Goal: Task Accomplishment & Management: Manage account settings

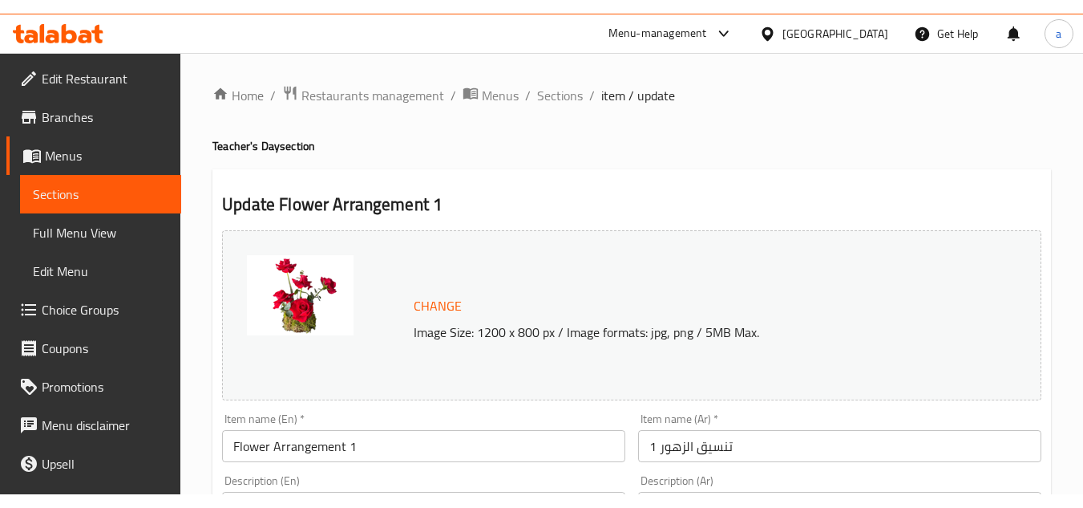
scroll to position [160, 0]
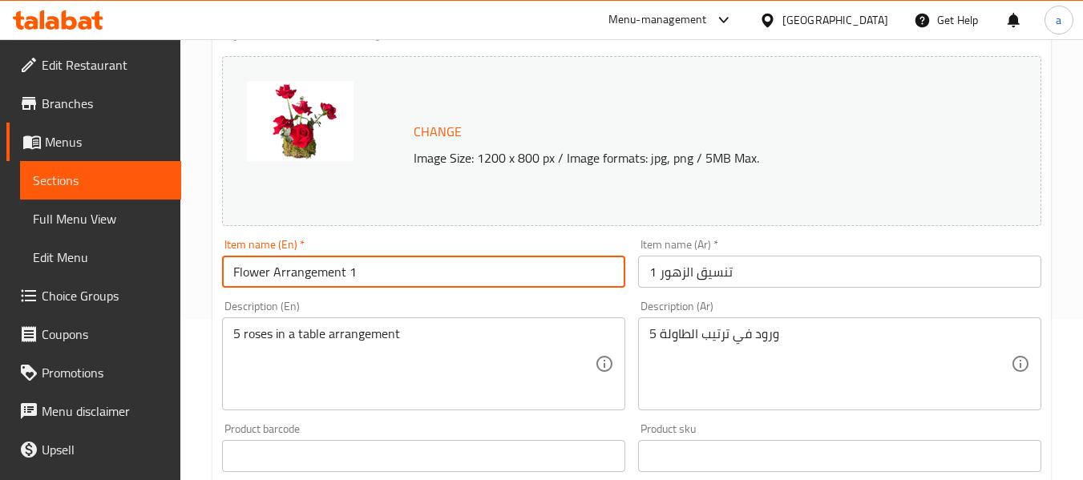
drag, startPoint x: 398, startPoint y: 273, endPoint x: 192, endPoint y: 264, distance: 206.3
click at [192, 264] on div "Home / Restaurants management / Menus / Sections / item / update Teacher's Day …" at bounding box center [631, 451] width 903 height 1144
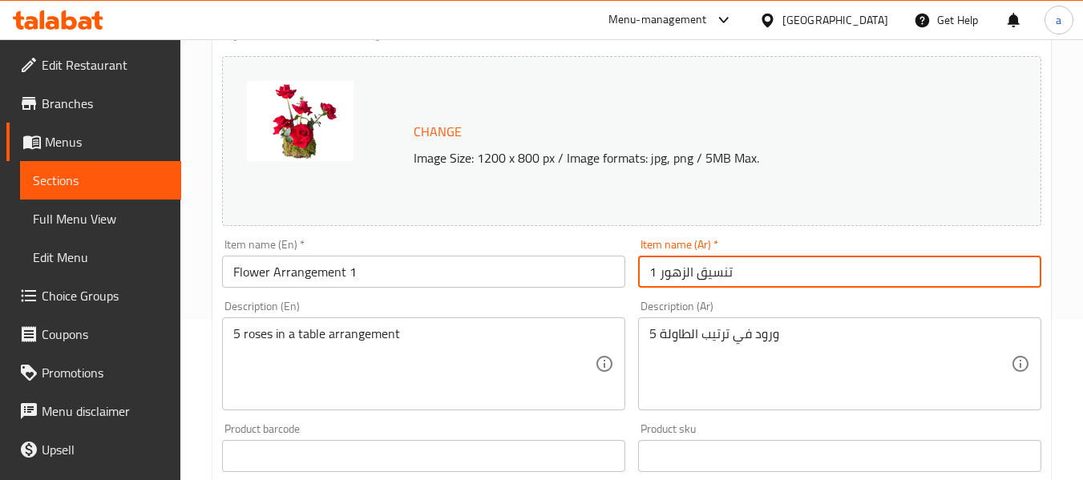
drag, startPoint x: 775, startPoint y: 280, endPoint x: 628, endPoint y: 281, distance: 146.8
click at [628, 281] on div "Change Image Size: 1200 x 800 px / Image formats: jpg, png / 5MB Max. Item name…" at bounding box center [632, 407] width 832 height 715
click at [634, 278] on div "Item name (Ar)   * تنسيق الزهور 1 Item name (Ar) *" at bounding box center [840, 264] width 416 height 62
drag, startPoint x: 734, startPoint y: 273, endPoint x: 677, endPoint y: 278, distance: 57.2
click at [677, 278] on input "تنسيق الزهور 1" at bounding box center [839, 272] width 403 height 32
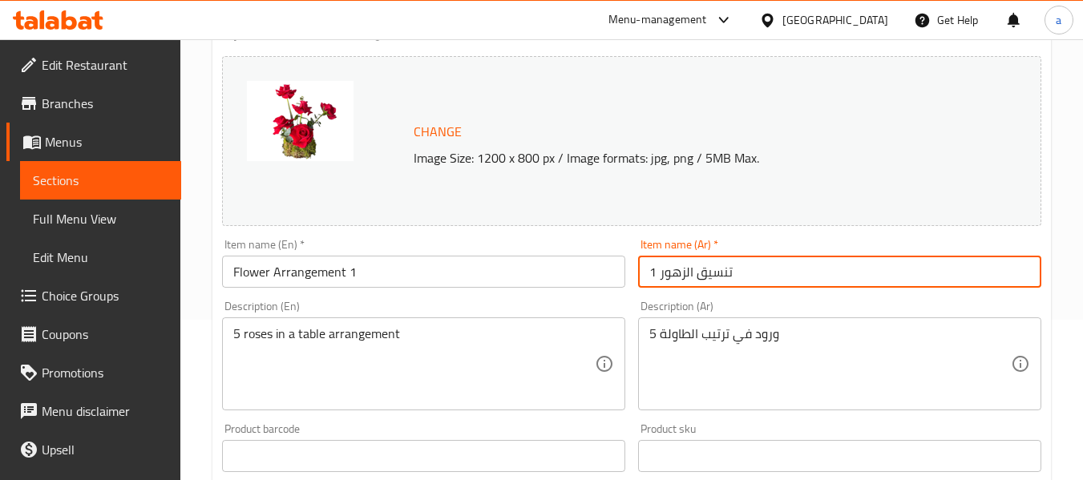
drag, startPoint x: 653, startPoint y: 275, endPoint x: 726, endPoint y: 278, distance: 73.0
click at [726, 278] on input "تنسيق الزهور 1" at bounding box center [839, 272] width 403 height 32
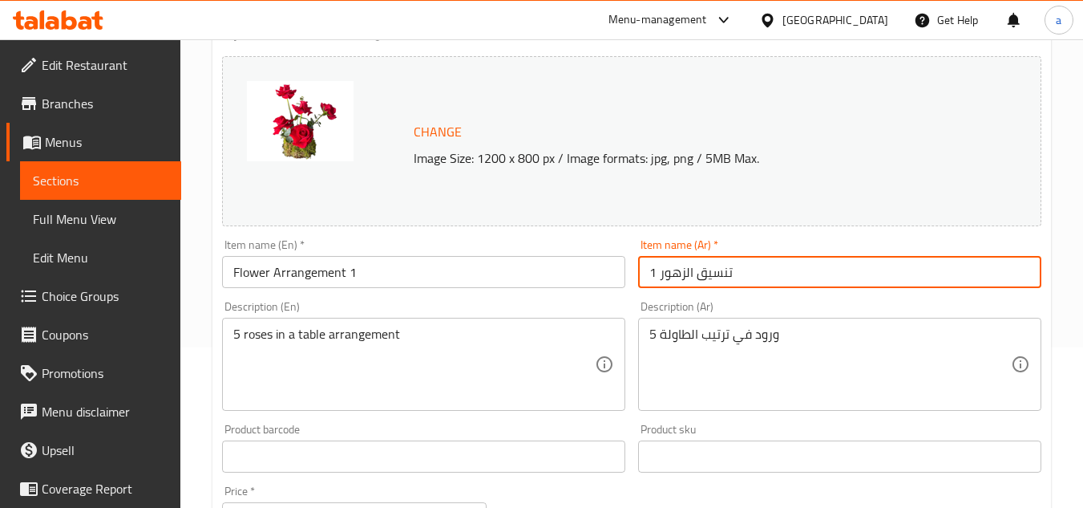
click at [861, 18] on div "[GEOGRAPHIC_DATA]" at bounding box center [836, 20] width 106 height 18
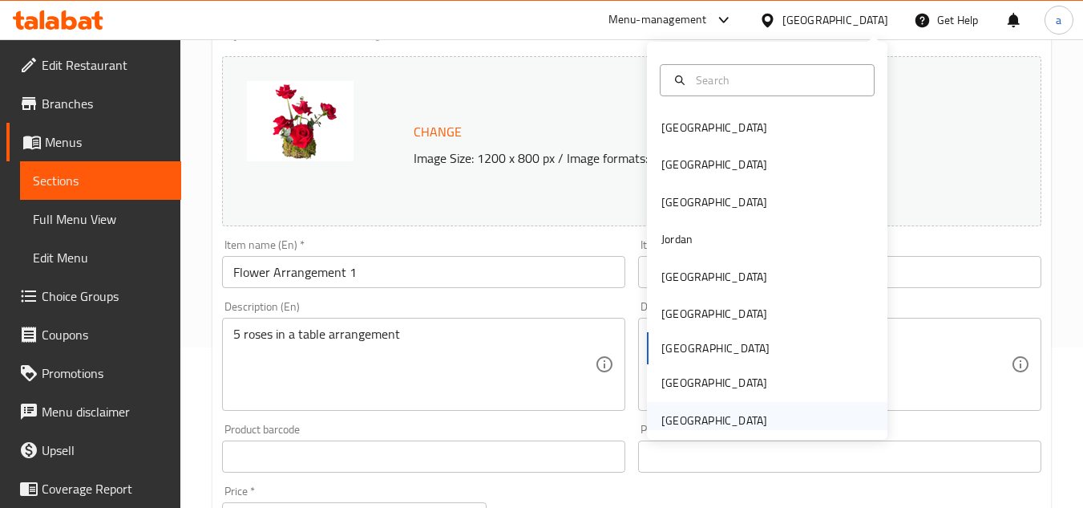
click at [695, 418] on div "United Arab Emirates" at bounding box center [715, 420] width 106 height 18
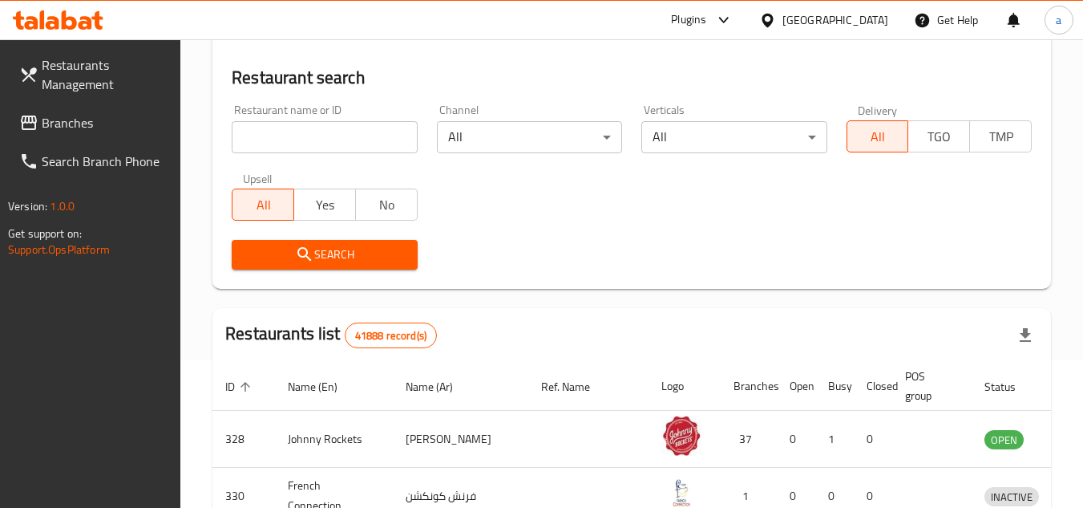
scroll to position [160, 0]
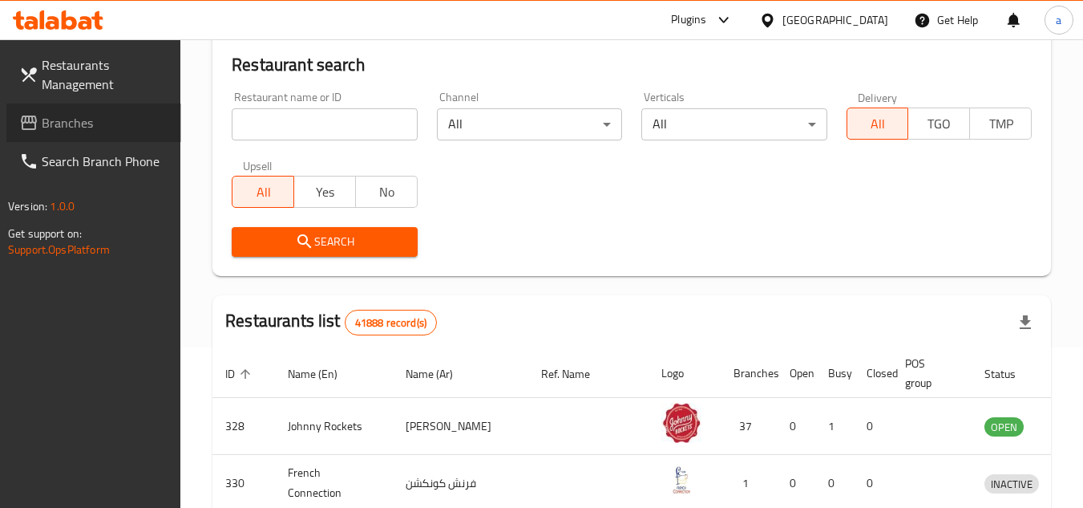
click at [83, 119] on span "Branches" at bounding box center [105, 122] width 127 height 19
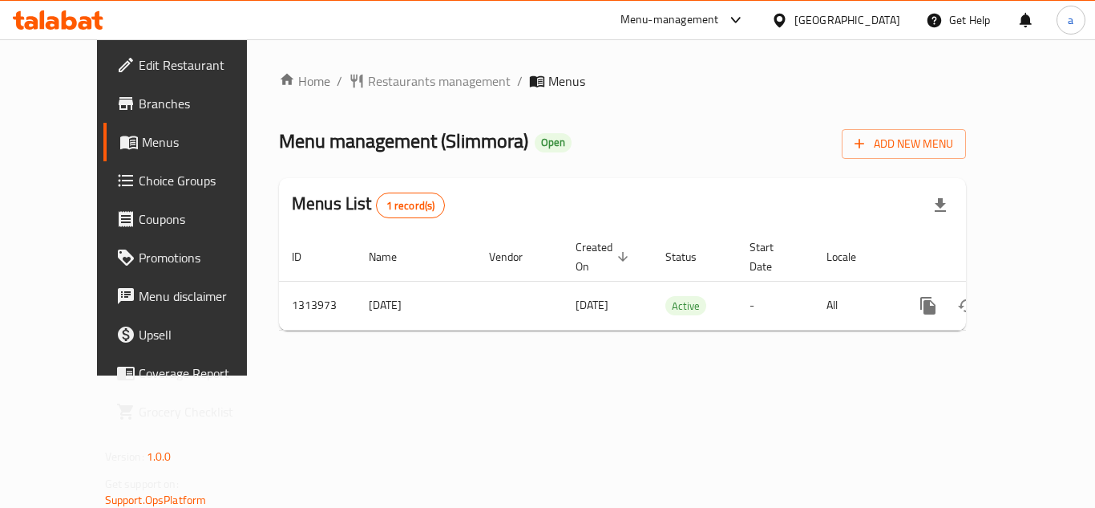
click at [792, 18] on div at bounding box center [782, 20] width 23 height 18
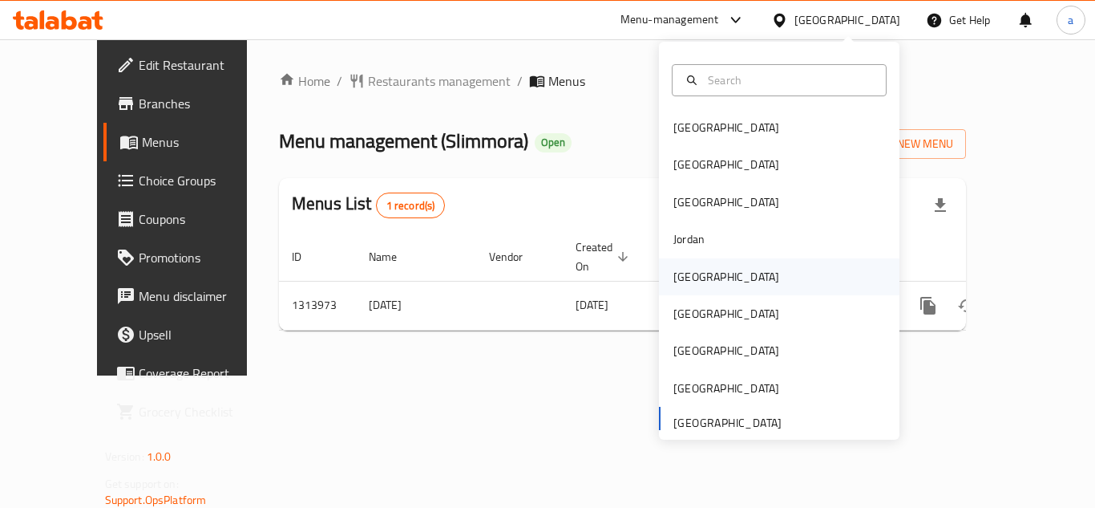
click at [674, 274] on div "[GEOGRAPHIC_DATA]" at bounding box center [727, 277] width 106 height 18
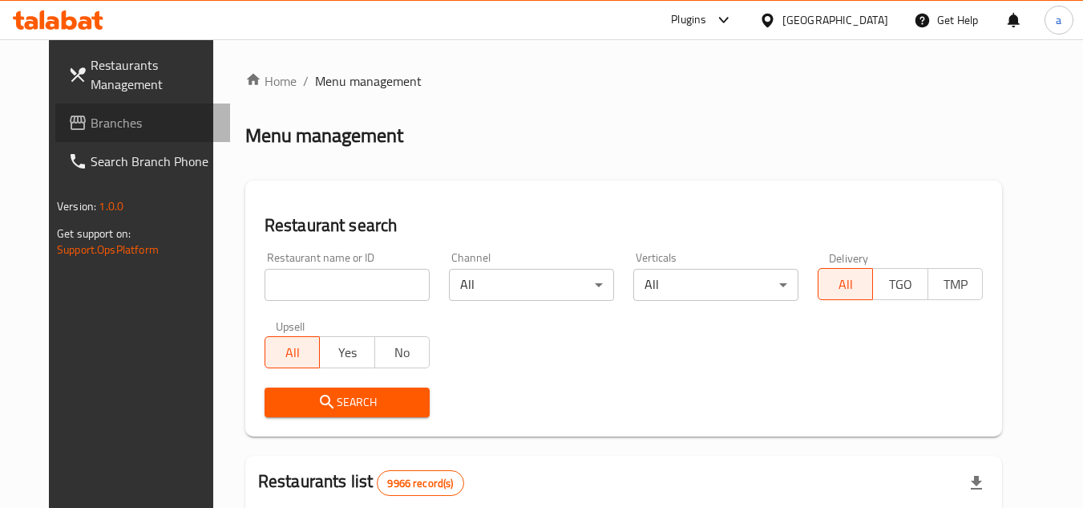
click at [91, 124] on span "Branches" at bounding box center [154, 122] width 127 height 19
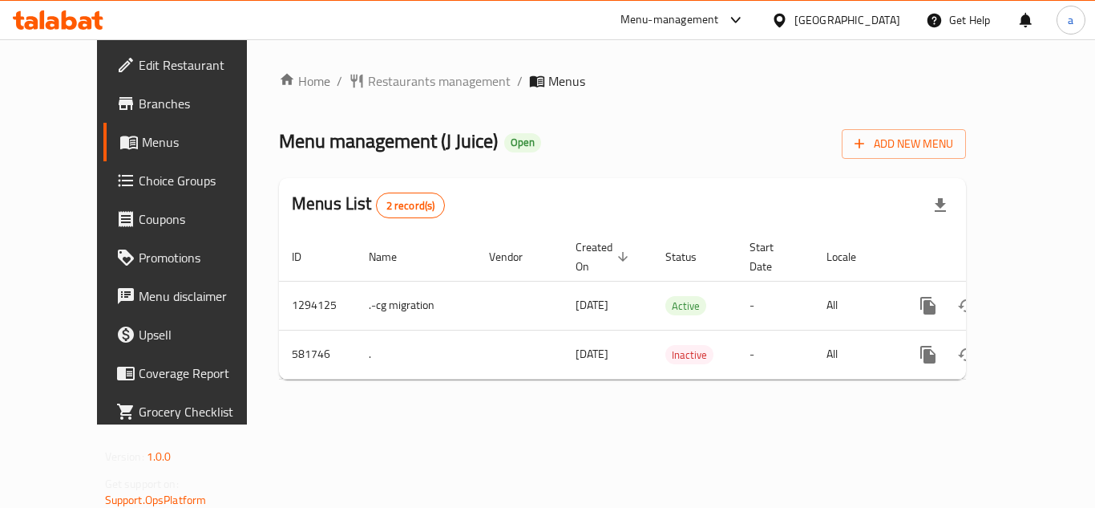
click at [746, 24] on div at bounding box center [732, 19] width 26 height 19
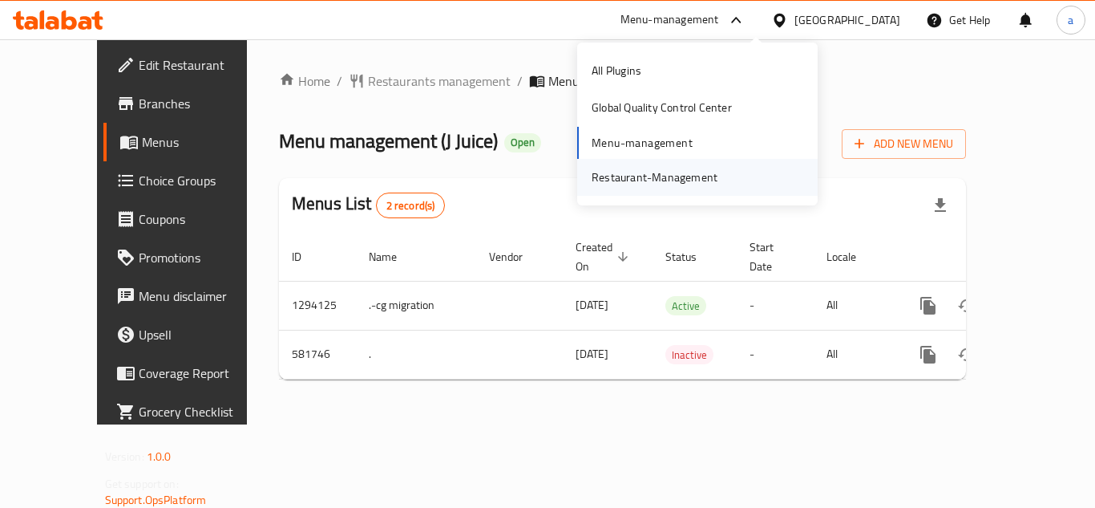
click at [666, 172] on div "Restaurant-Management" at bounding box center [655, 177] width 126 height 18
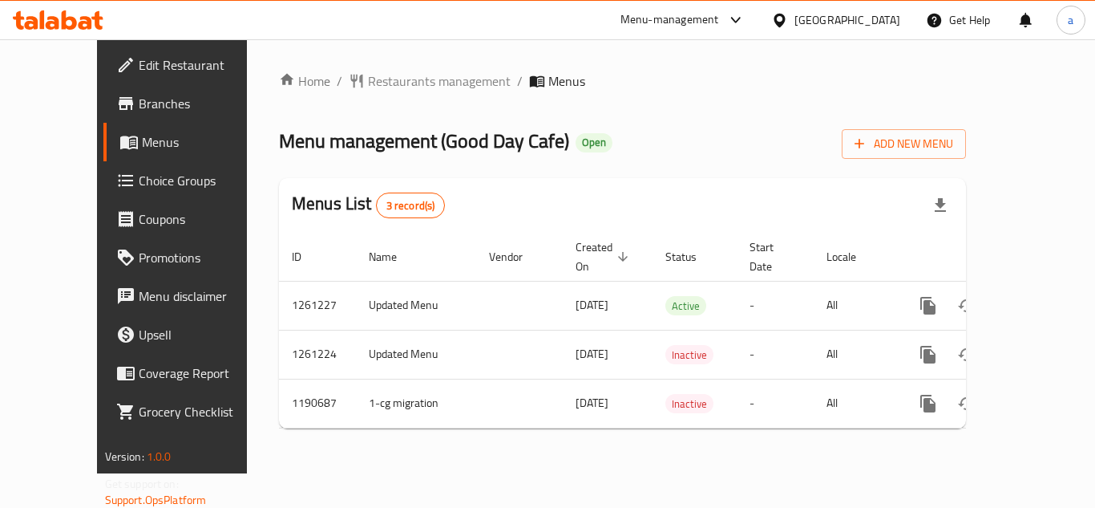
click at [719, 14] on div "Menu-management" at bounding box center [670, 19] width 99 height 19
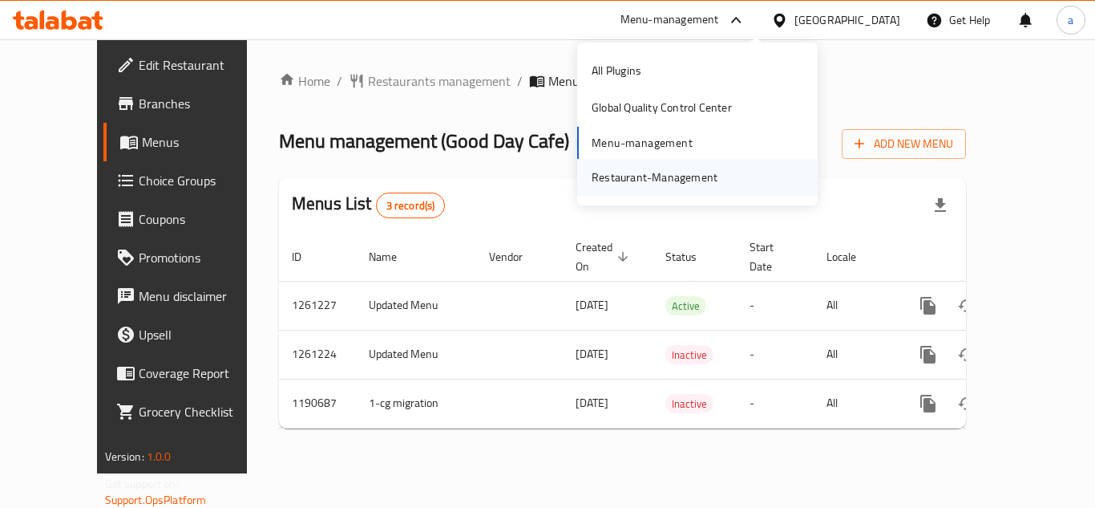
click at [679, 179] on div "Restaurant-Management" at bounding box center [655, 177] width 126 height 18
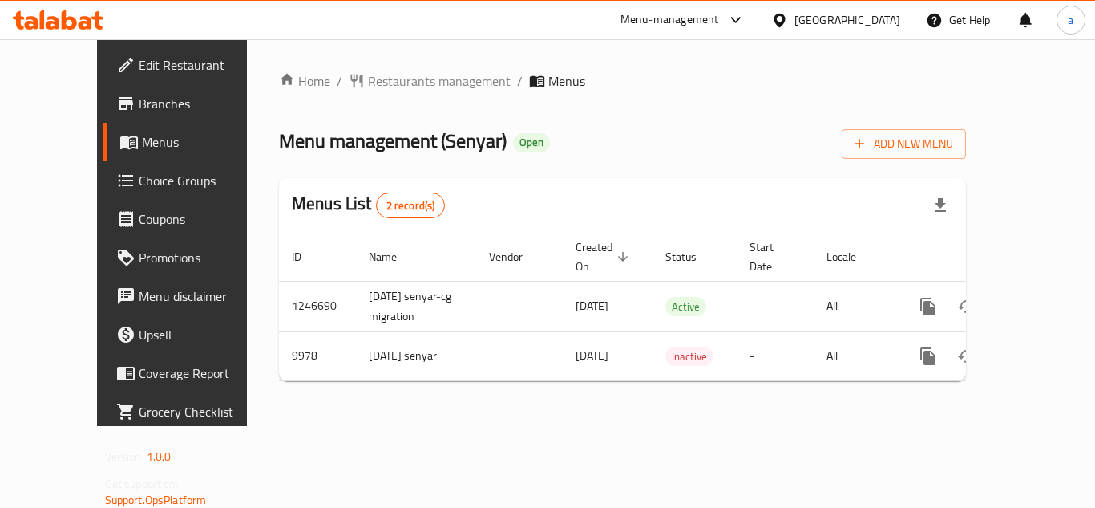
click at [877, 14] on div "[GEOGRAPHIC_DATA]" at bounding box center [848, 20] width 106 height 18
click at [420, 422] on div "Home / Restaurants management / Menus Menu management ( Senyar ) Open Add New M…" at bounding box center [622, 232] width 751 height 387
click at [885, 18] on div "Kuwait" at bounding box center [848, 20] width 106 height 18
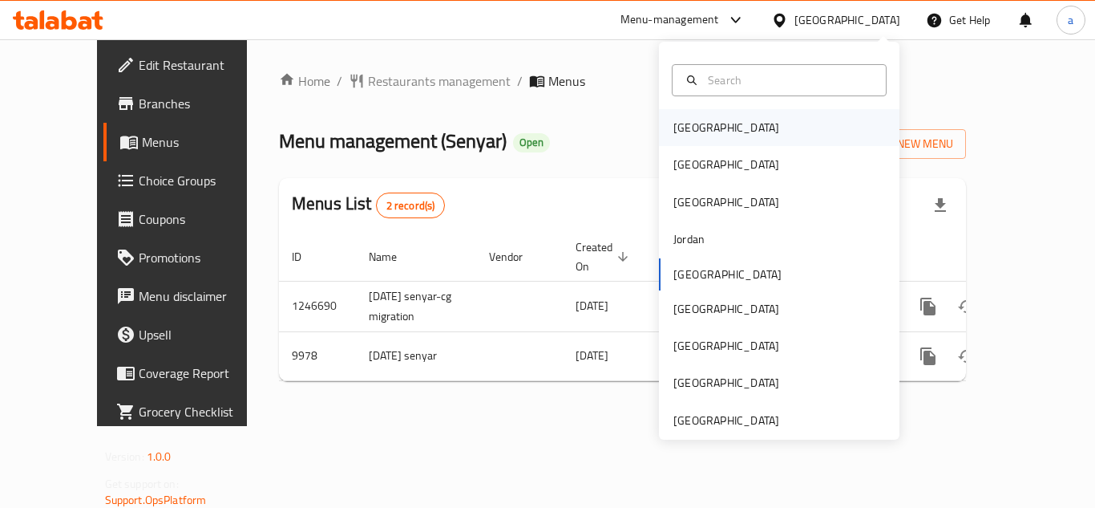
click at [699, 122] on div "[GEOGRAPHIC_DATA]" at bounding box center [727, 128] width 106 height 18
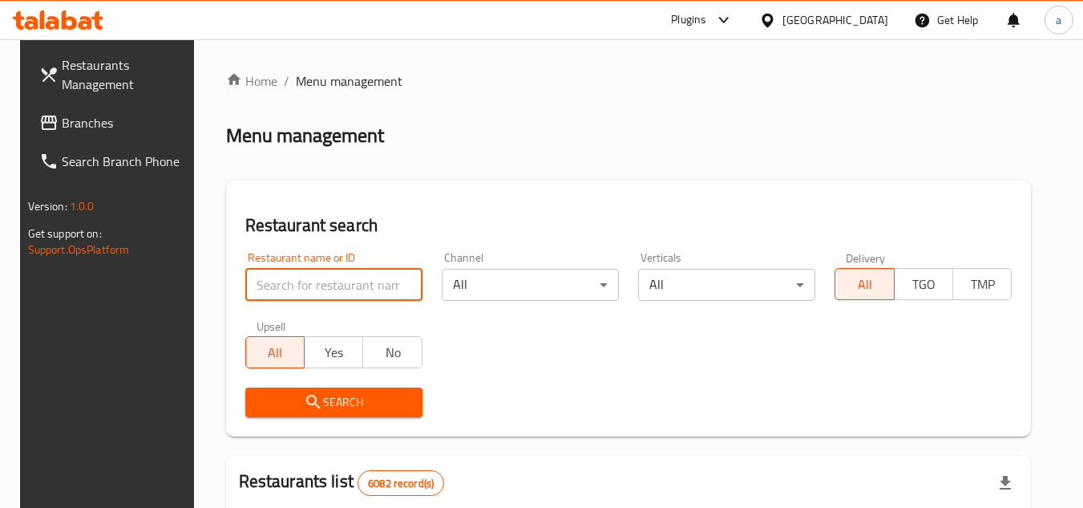
click at [315, 278] on input "search" at bounding box center [333, 285] width 177 height 32
paste input "750377"
type input "750377"
click button "Search" at bounding box center [333, 402] width 177 height 30
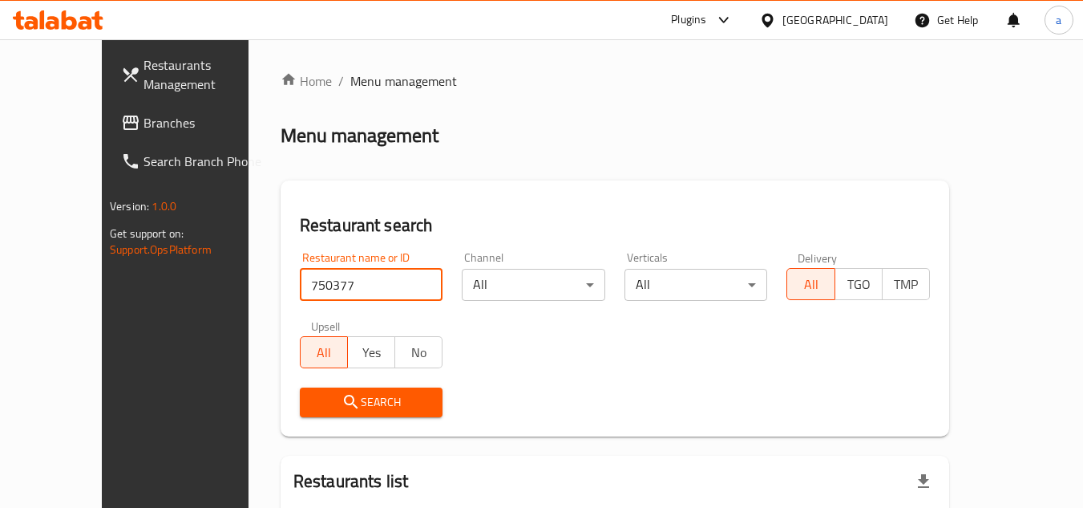
click at [144, 126] on span "Branches" at bounding box center [207, 122] width 127 height 19
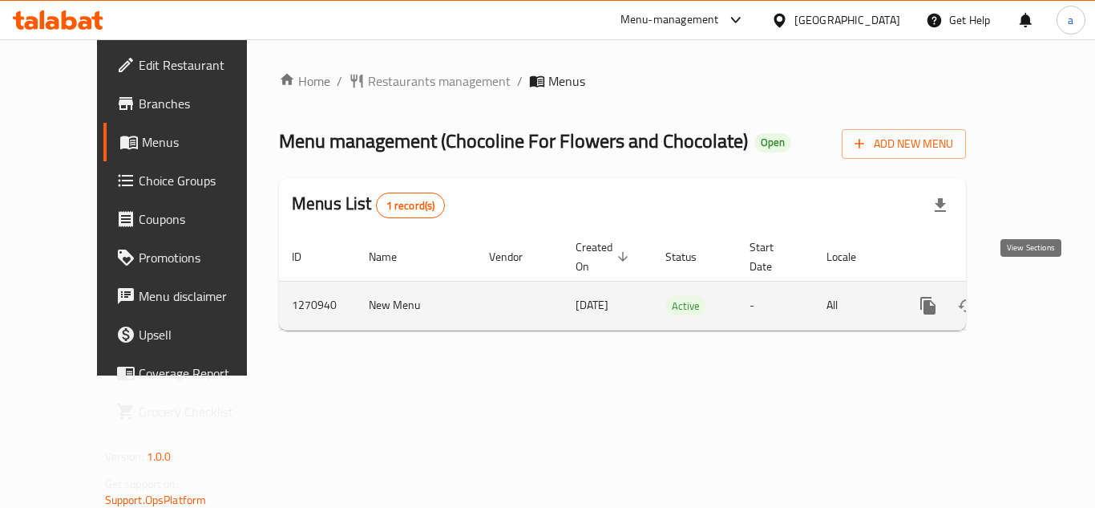
click at [1035, 296] on icon "enhanced table" at bounding box center [1044, 305] width 19 height 19
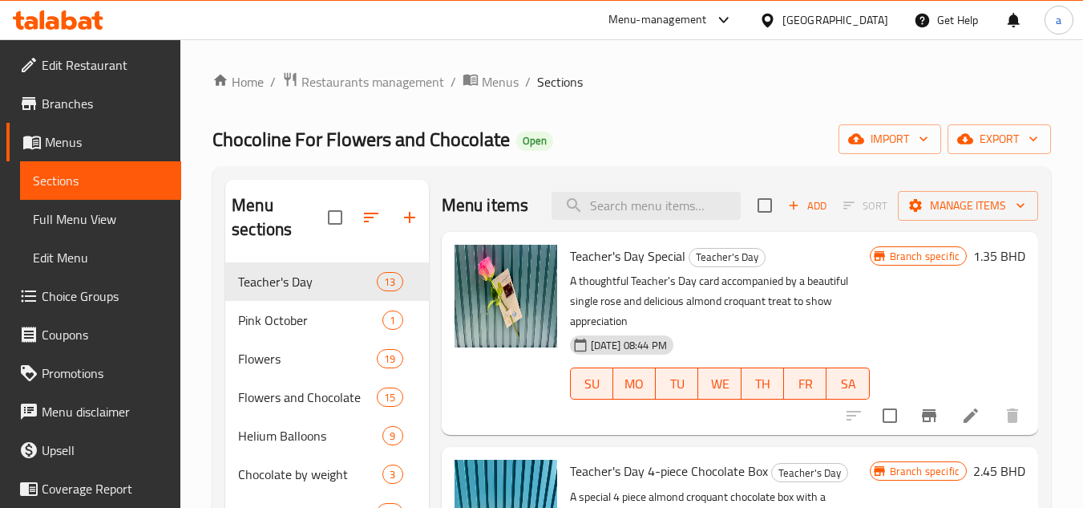
click at [707, 22] on div "Menu-management" at bounding box center [658, 19] width 99 height 19
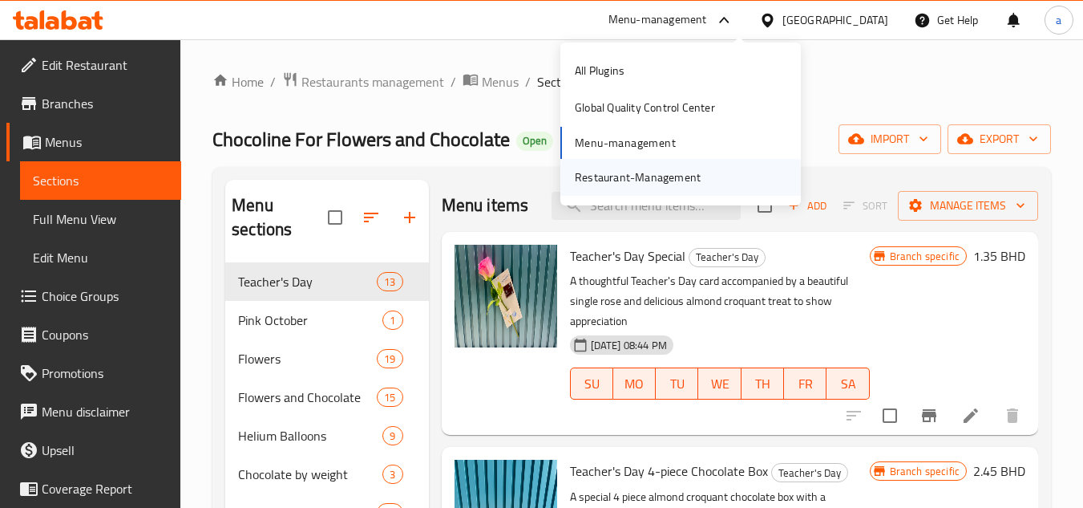
click at [662, 189] on div "Restaurant-Management" at bounding box center [638, 177] width 152 height 37
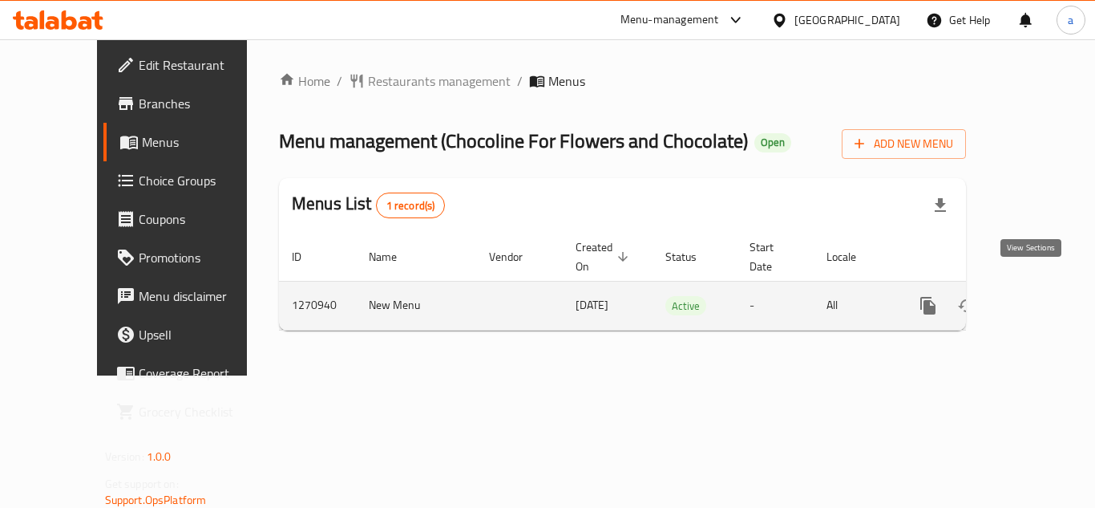
click at [1041, 291] on link "enhanced table" at bounding box center [1044, 305] width 38 height 38
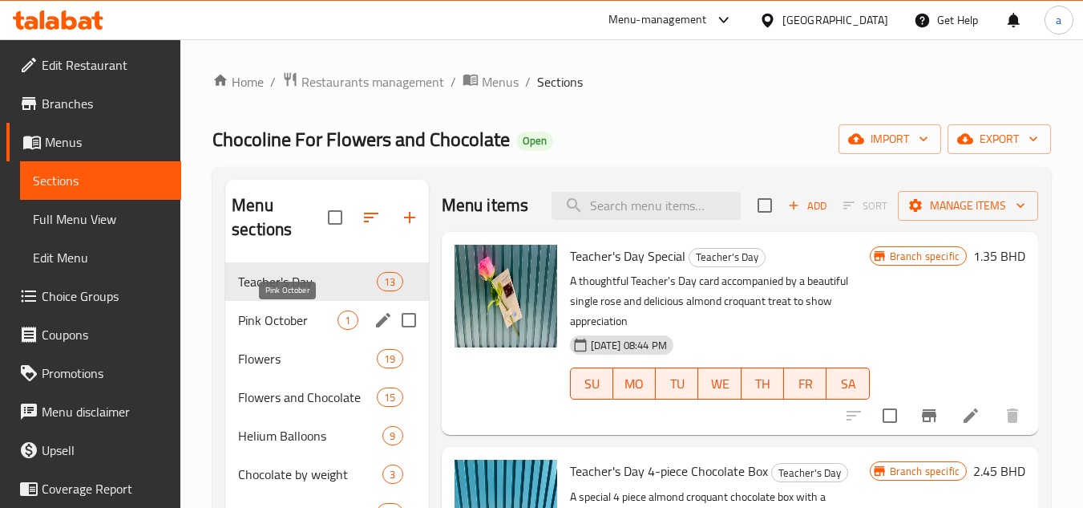
click at [273, 320] on span "Pink October" at bounding box center [287, 319] width 99 height 19
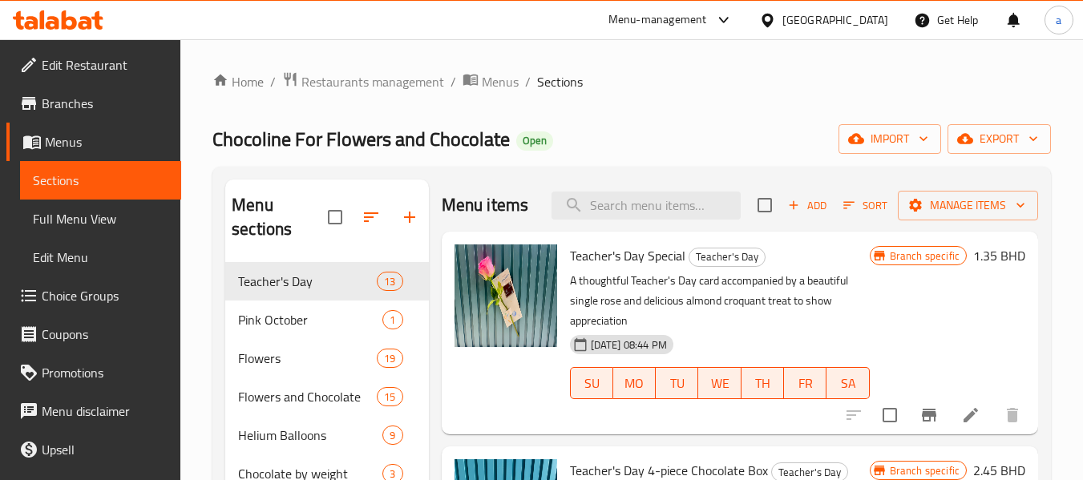
click at [707, 14] on div "Menu-management" at bounding box center [658, 19] width 99 height 19
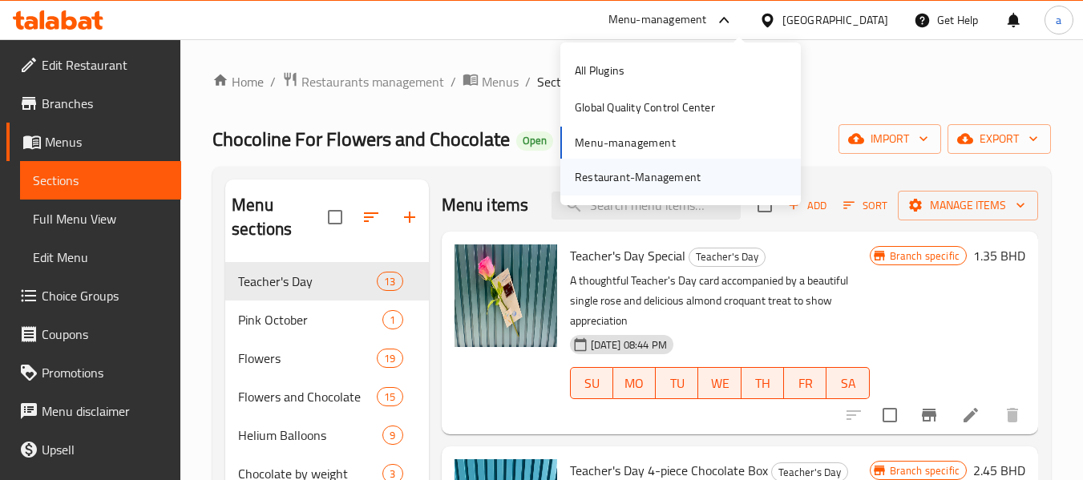
click at [616, 182] on div "Restaurant-Management" at bounding box center [638, 177] width 126 height 18
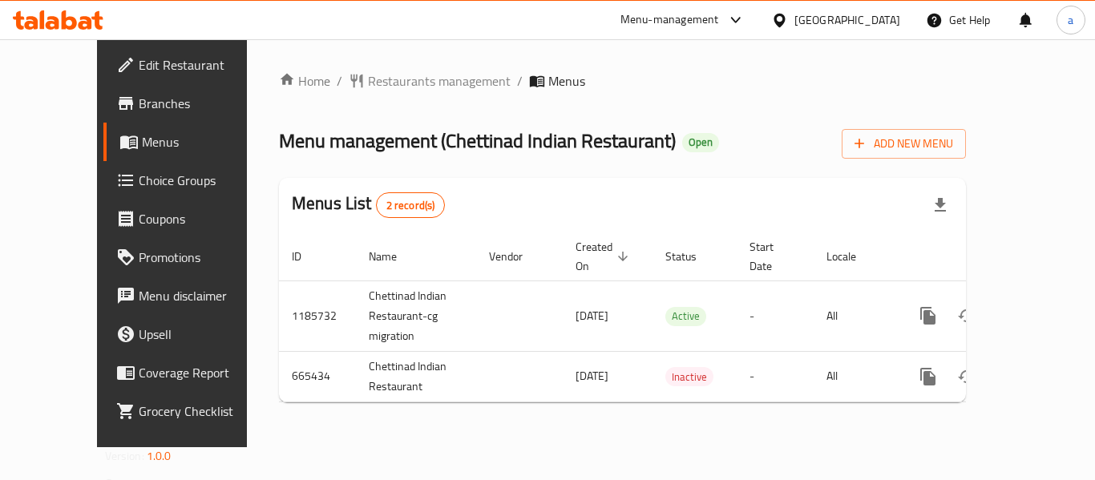
click at [885, 32] on div "[GEOGRAPHIC_DATA]" at bounding box center [836, 20] width 155 height 38
click at [795, 18] on div at bounding box center [782, 20] width 23 height 18
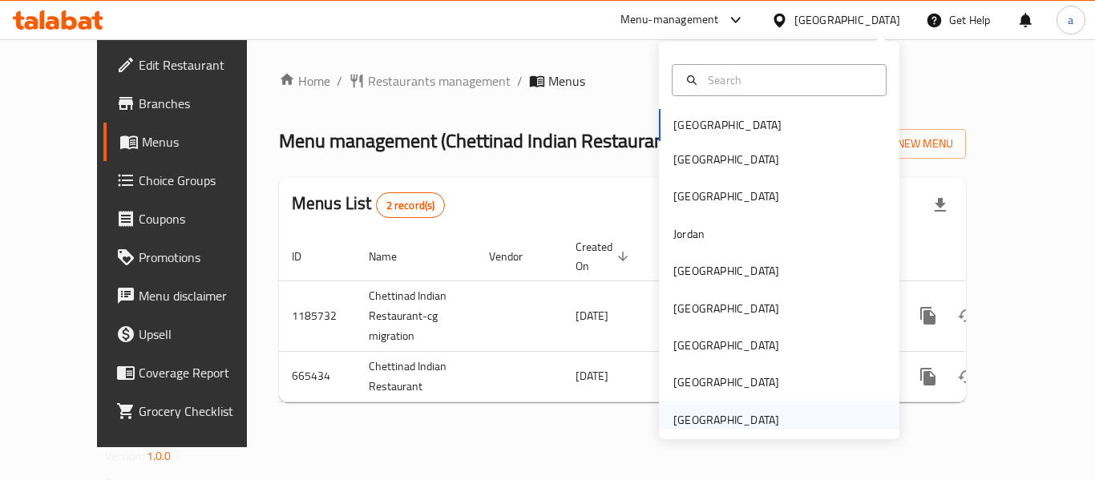
click at [732, 408] on div "[GEOGRAPHIC_DATA]" at bounding box center [727, 420] width 132 height 37
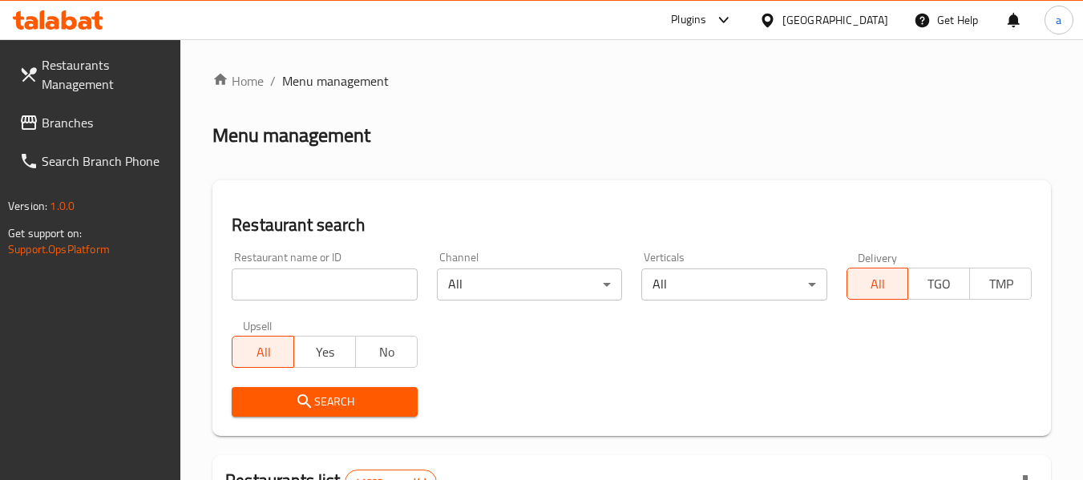
click at [96, 125] on span "Branches" at bounding box center [105, 122] width 127 height 19
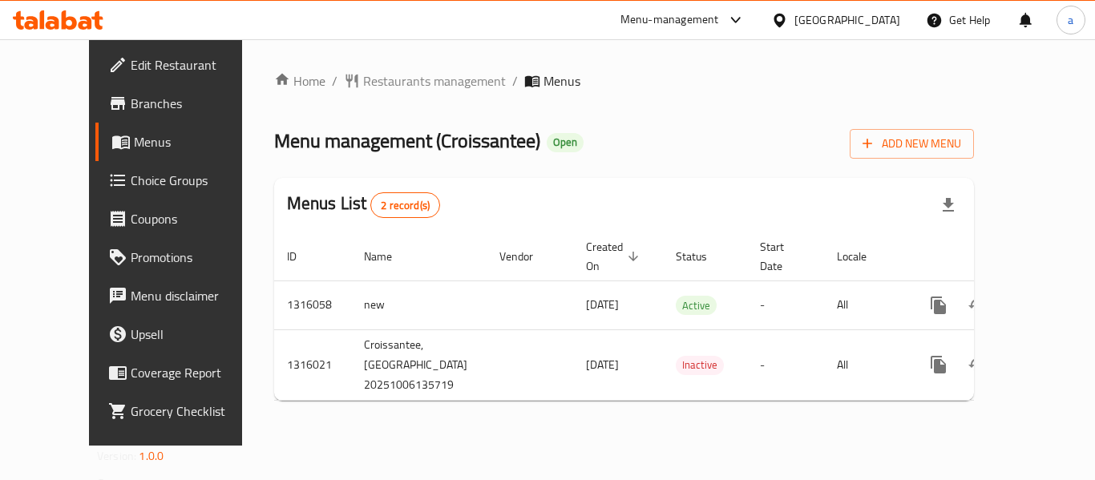
click at [815, 29] on div "[GEOGRAPHIC_DATA]" at bounding box center [848, 20] width 106 height 18
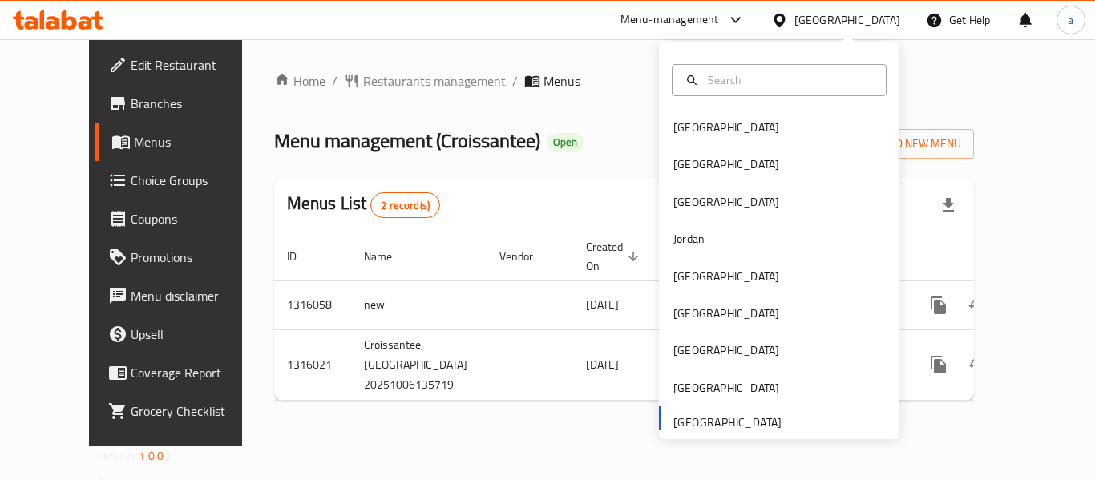
click at [728, 22] on icon at bounding box center [736, 19] width 19 height 19
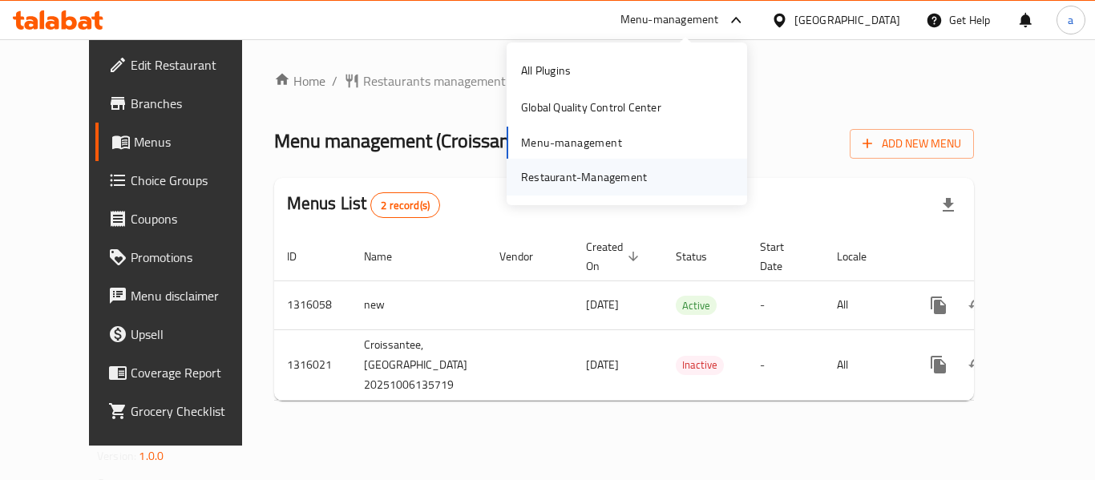
click at [608, 176] on div "Restaurant-Management" at bounding box center [584, 177] width 126 height 18
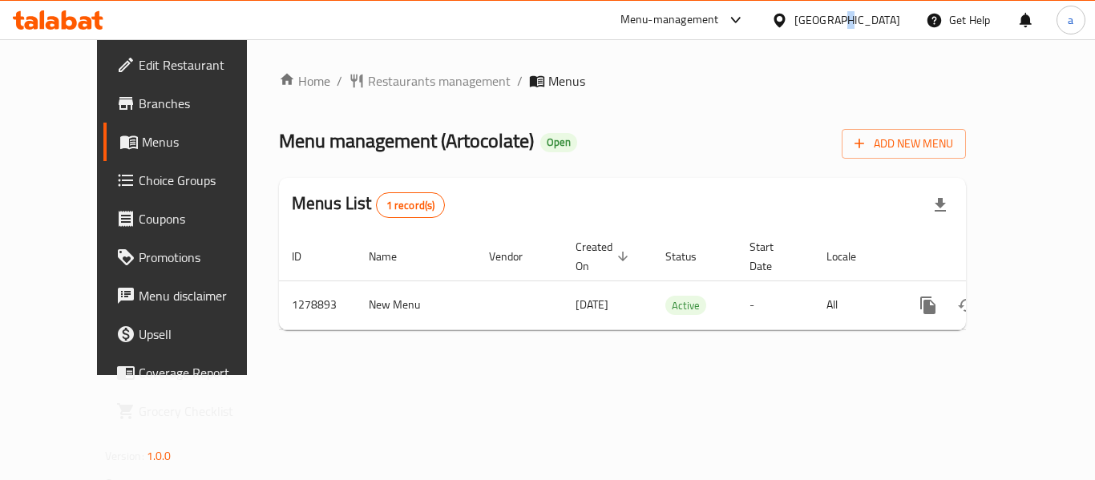
click at [840, 18] on div "[GEOGRAPHIC_DATA]" at bounding box center [848, 20] width 106 height 18
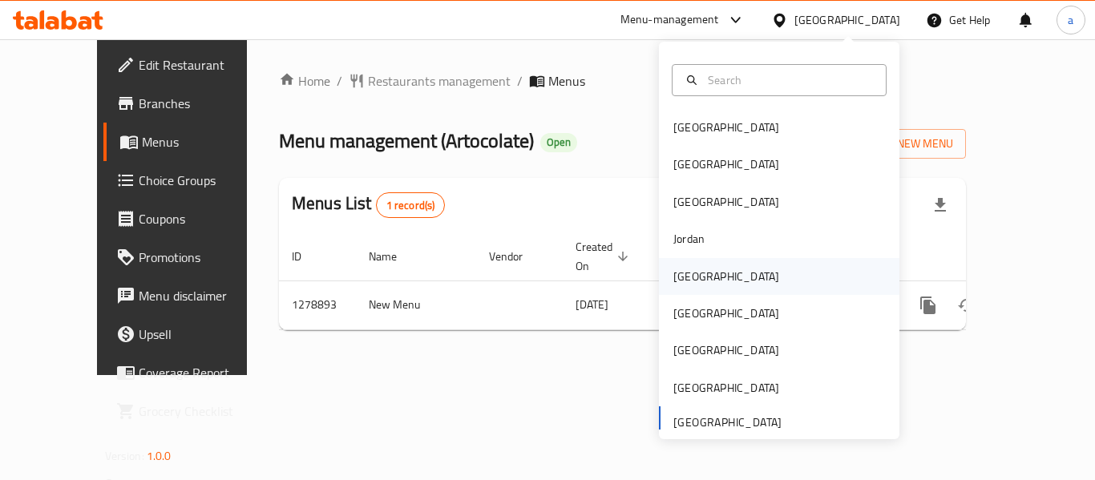
click at [679, 282] on div "[GEOGRAPHIC_DATA]" at bounding box center [727, 277] width 106 height 18
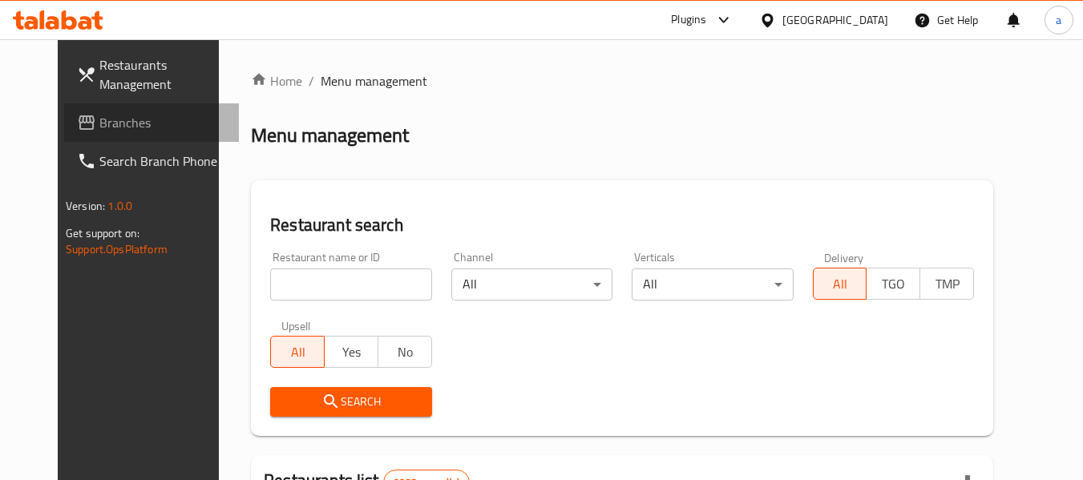
click at [99, 128] on span "Branches" at bounding box center [162, 122] width 127 height 19
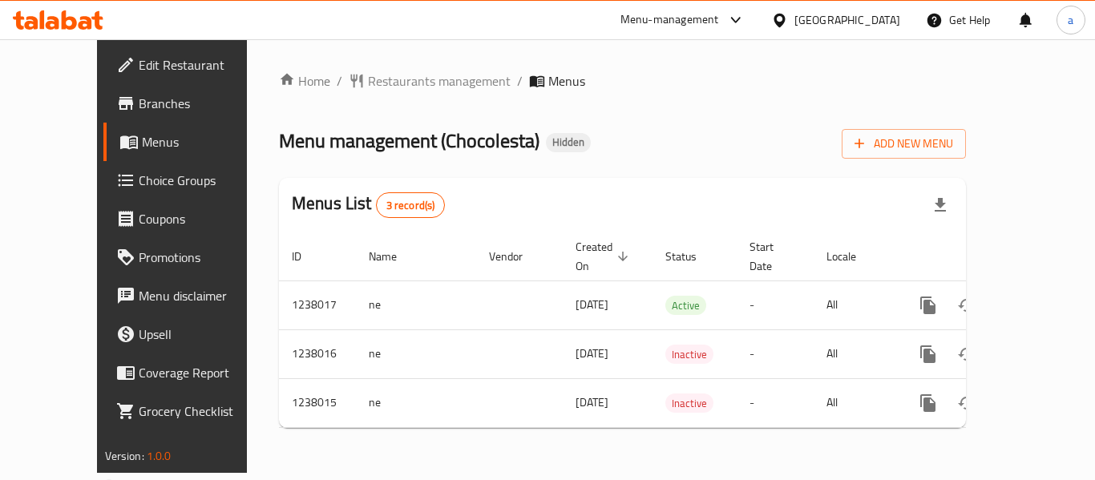
click at [883, 25] on div "[GEOGRAPHIC_DATA]" at bounding box center [848, 20] width 106 height 18
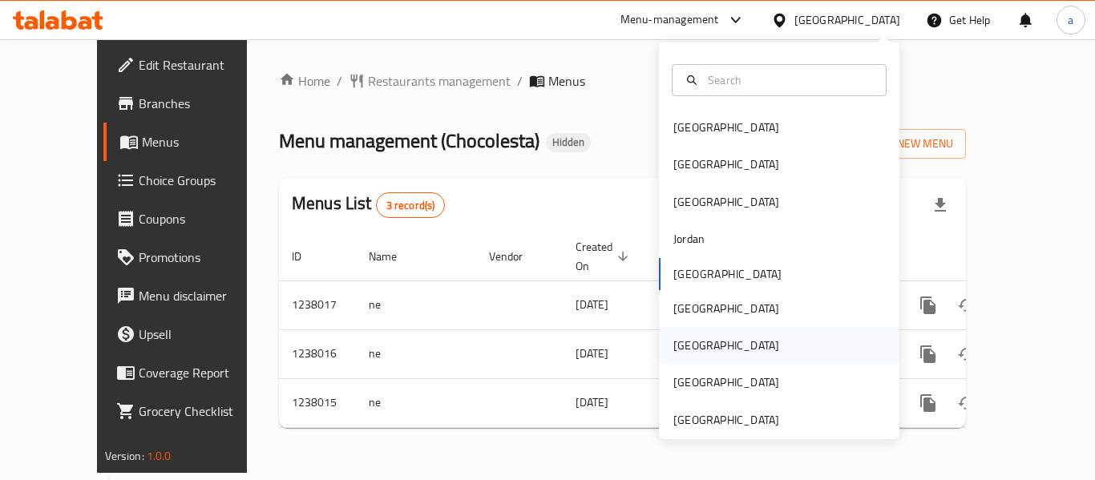
click at [679, 346] on div "[GEOGRAPHIC_DATA]" at bounding box center [727, 346] width 106 height 18
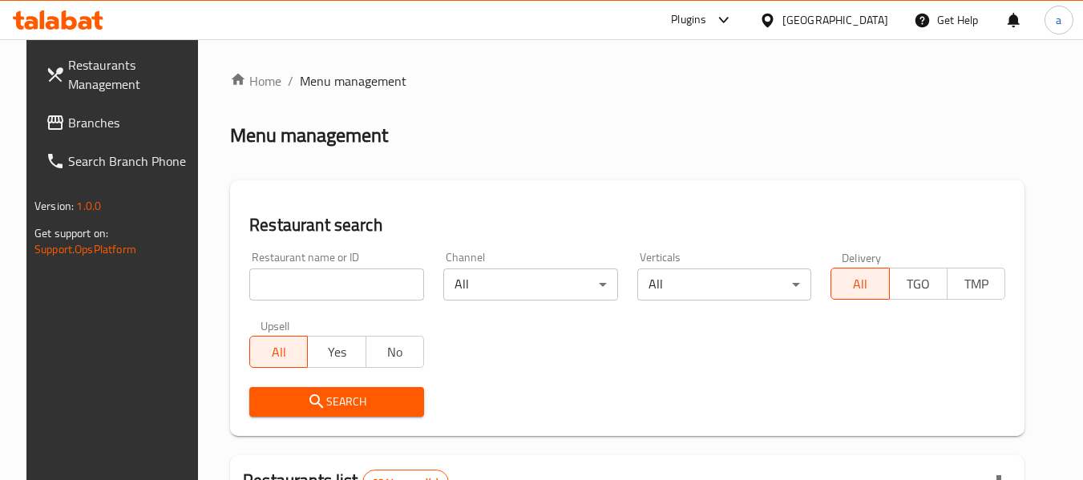
click at [80, 119] on span "Branches" at bounding box center [131, 122] width 127 height 19
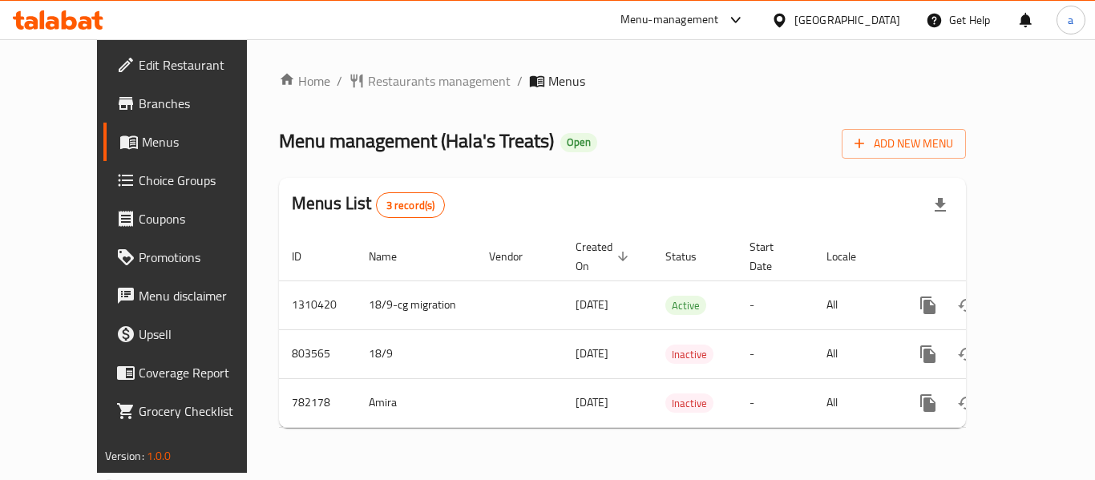
click at [889, 22] on div "[GEOGRAPHIC_DATA]" at bounding box center [848, 20] width 106 height 18
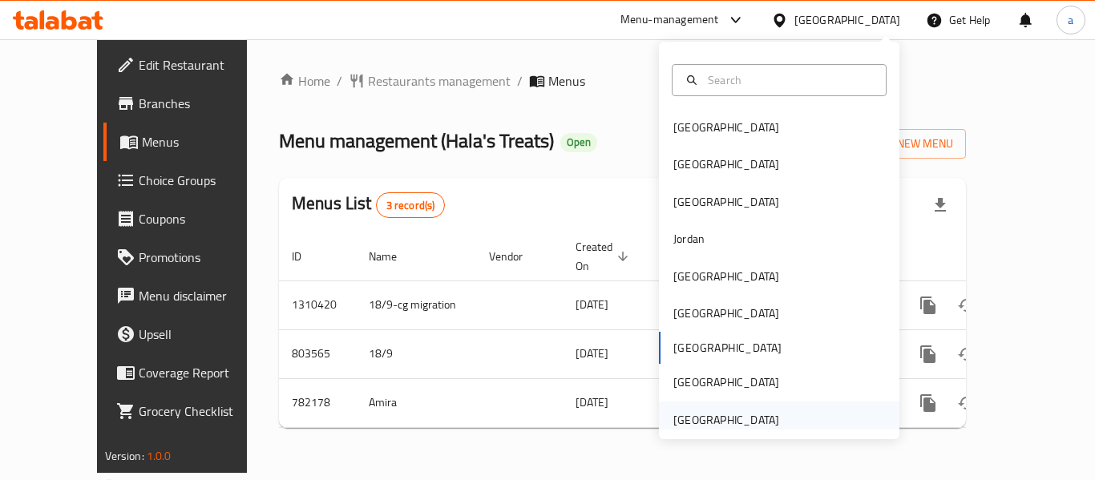
click at [703, 408] on div "[GEOGRAPHIC_DATA]" at bounding box center [727, 420] width 132 height 37
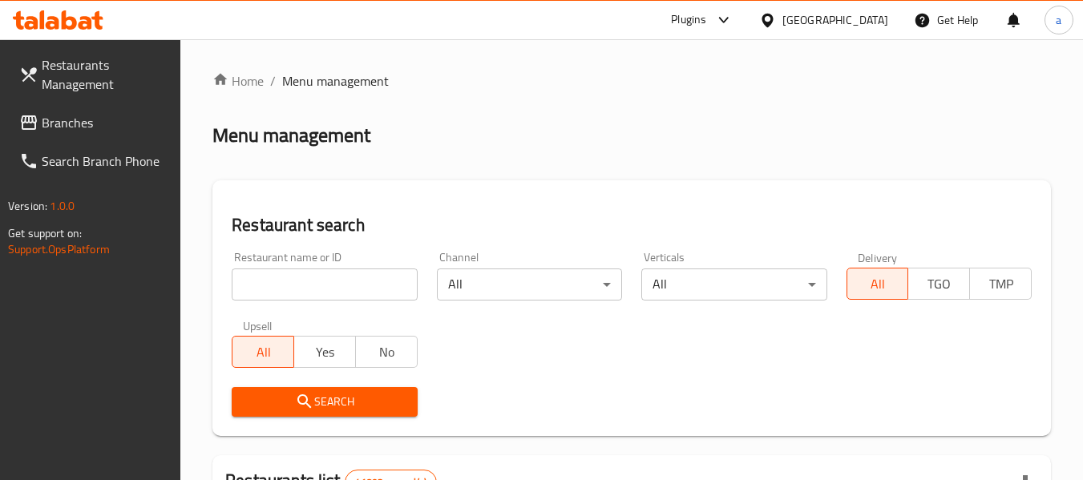
click at [67, 128] on span "Branches" at bounding box center [105, 122] width 127 height 19
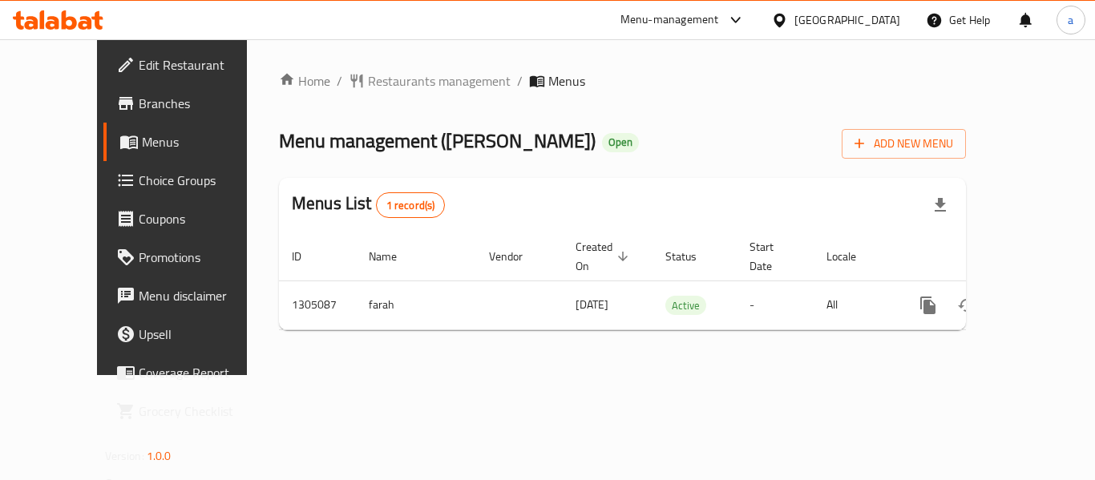
click at [824, 17] on div "United Arab Emirates" at bounding box center [848, 20] width 106 height 18
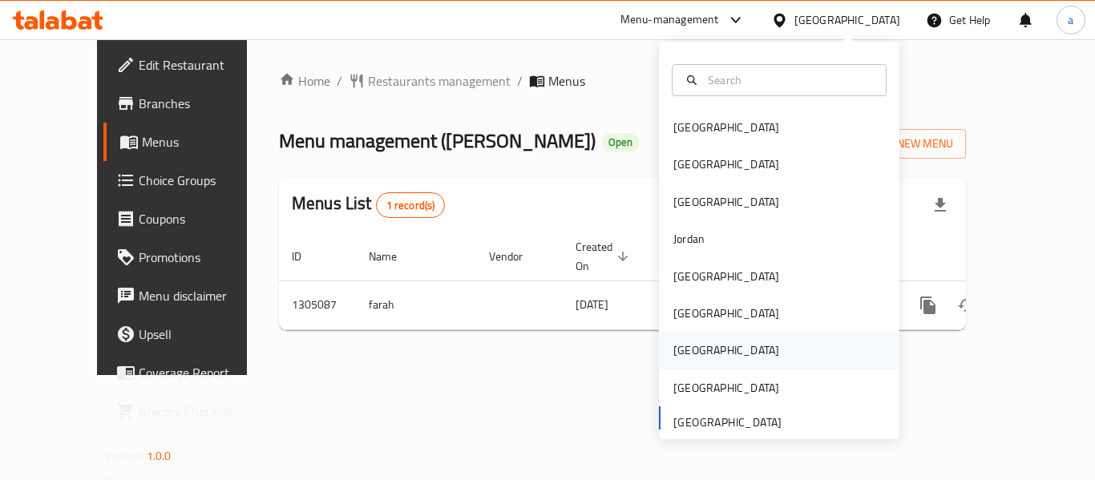
click at [690, 346] on div "[GEOGRAPHIC_DATA]" at bounding box center [727, 350] width 132 height 37
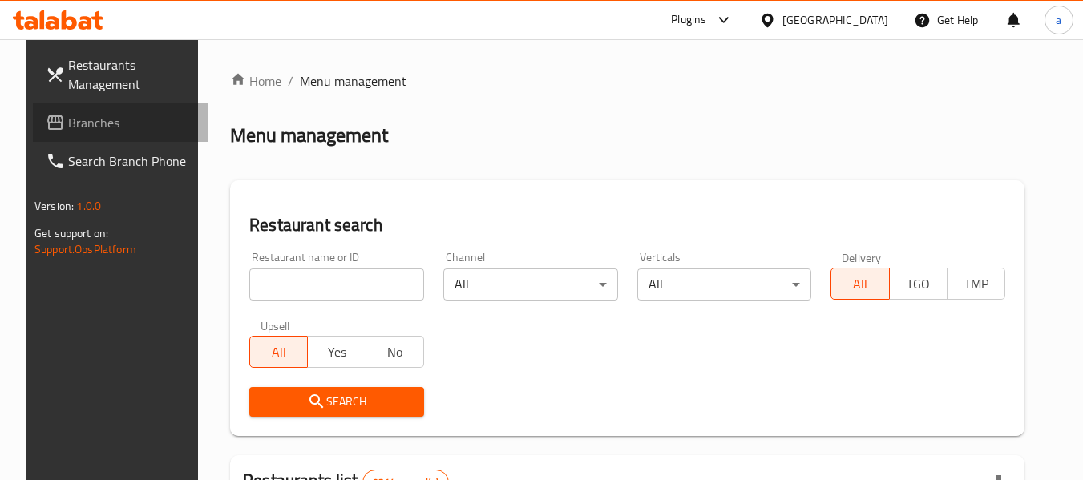
click at [92, 121] on span "Branches" at bounding box center [131, 122] width 127 height 19
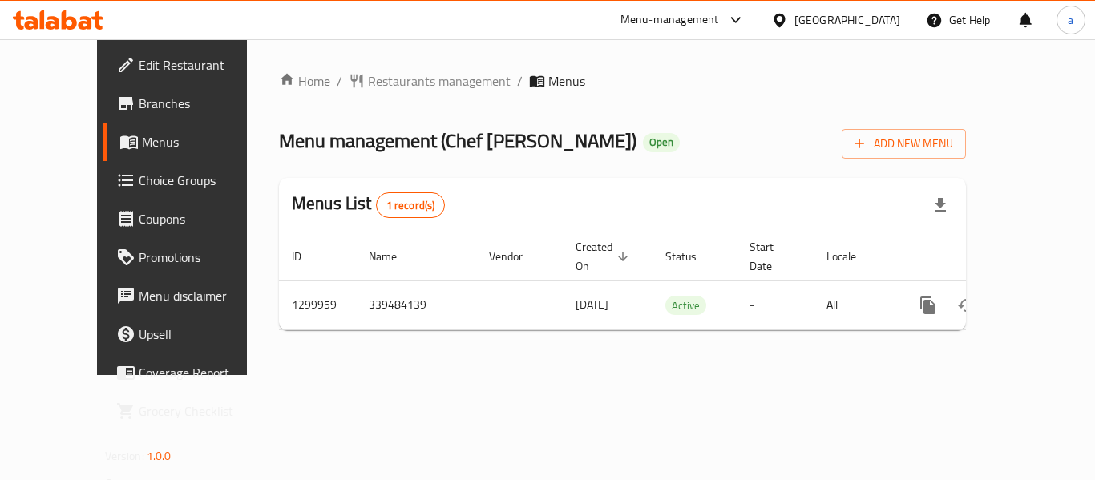
click at [139, 100] on span "Branches" at bounding box center [203, 103] width 128 height 19
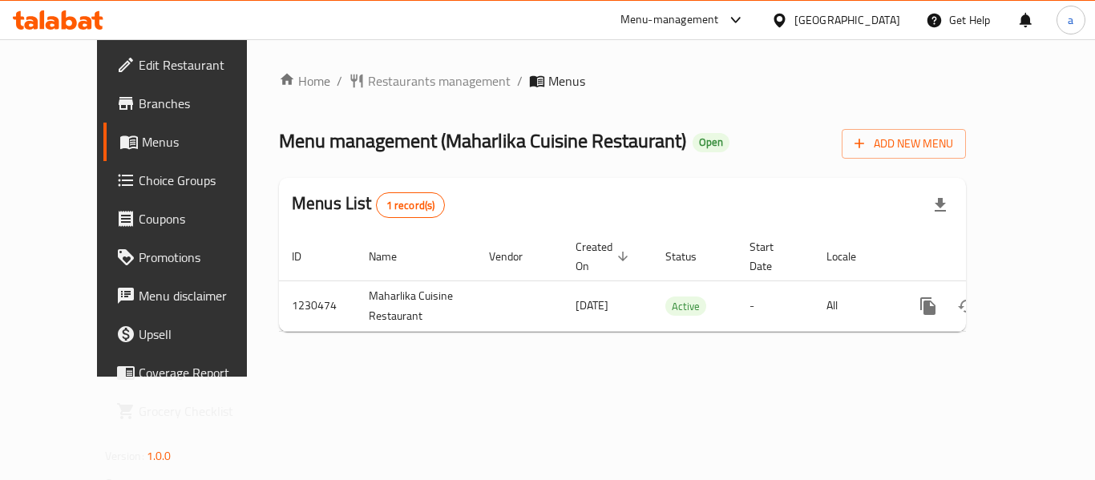
click at [139, 67] on span "Edit Restaurant" at bounding box center [203, 64] width 128 height 19
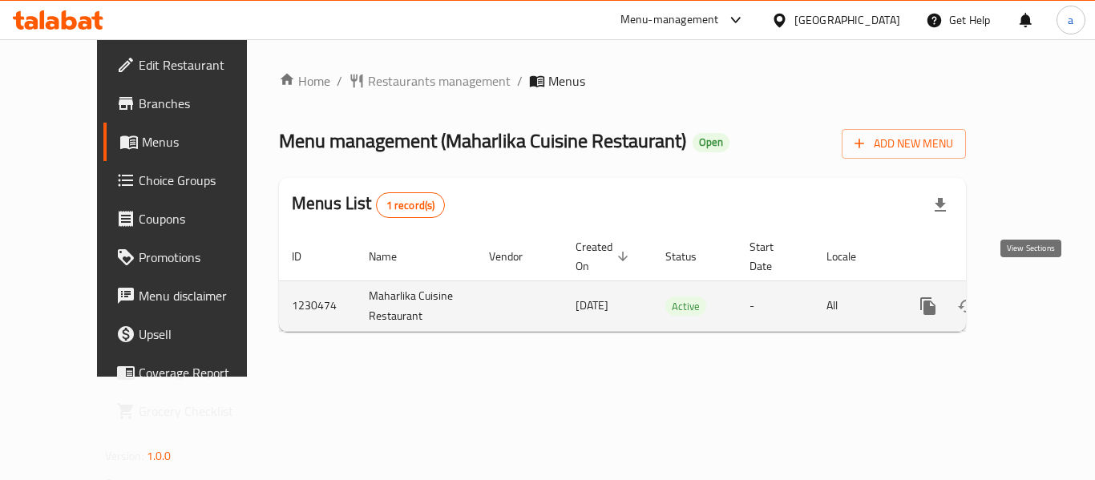
click at [1038, 297] on icon "enhanced table" at bounding box center [1044, 306] width 19 height 19
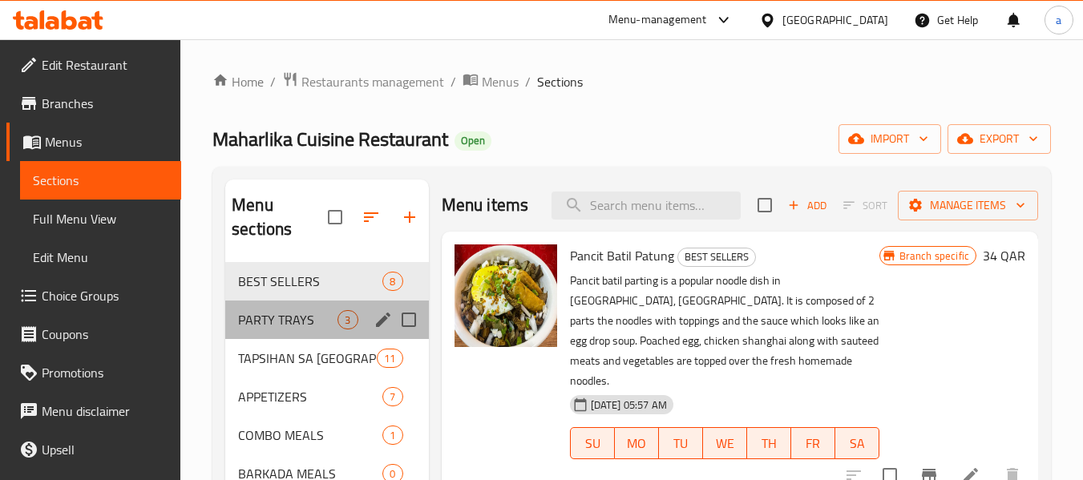
click at [277, 306] on div "PARTY TRAYS 3" at bounding box center [326, 320] width 203 height 38
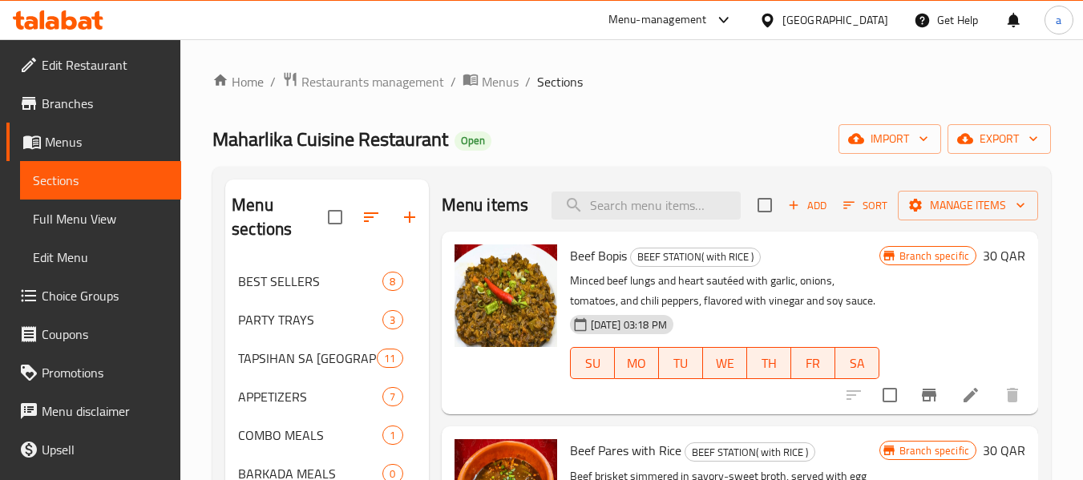
click at [83, 57] on span "Edit Restaurant" at bounding box center [105, 64] width 127 height 19
